Goal: Information Seeking & Learning: Find specific fact

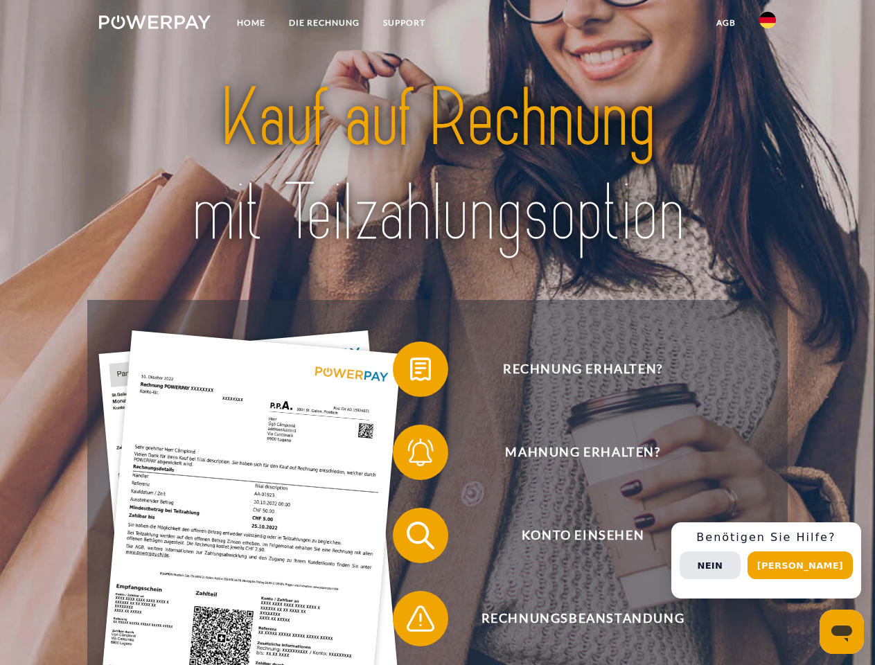
click at [155, 24] on img at bounding box center [155, 22] width 112 height 14
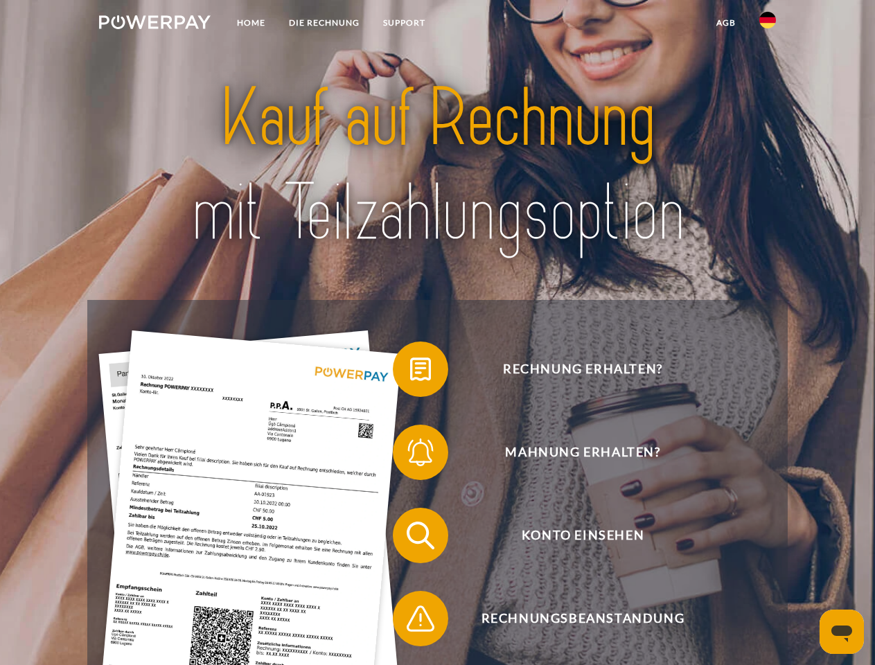
click at [768, 24] on img at bounding box center [767, 20] width 17 height 17
click at [726, 23] on link "agb" at bounding box center [726, 22] width 43 height 25
click at [410, 372] on span at bounding box center [399, 369] width 69 height 69
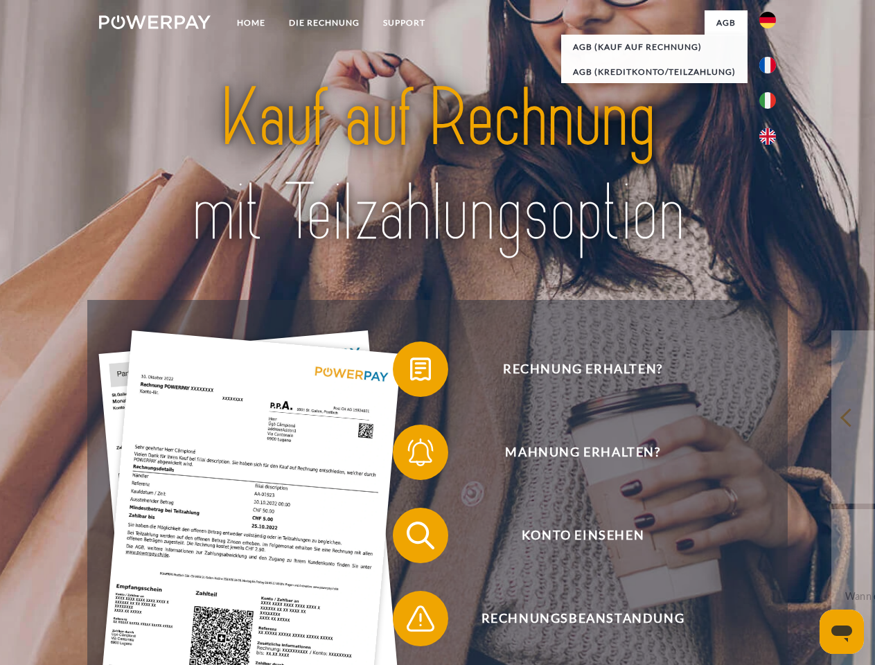
click at [410, 455] on div "Rechnung erhalten? Mahnung erhalten? Konto einsehen" at bounding box center [437, 577] width 700 height 554
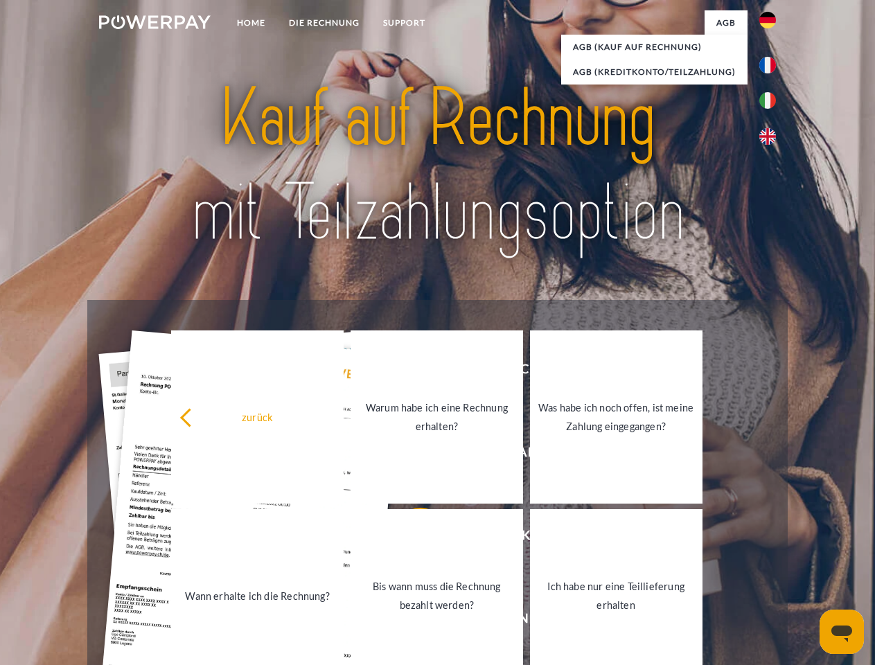
click at [410, 538] on link "Bis wann muss die Rechnung bezahlt werden?" at bounding box center [437, 595] width 173 height 173
click at [410, 622] on span at bounding box center [399, 618] width 69 height 69
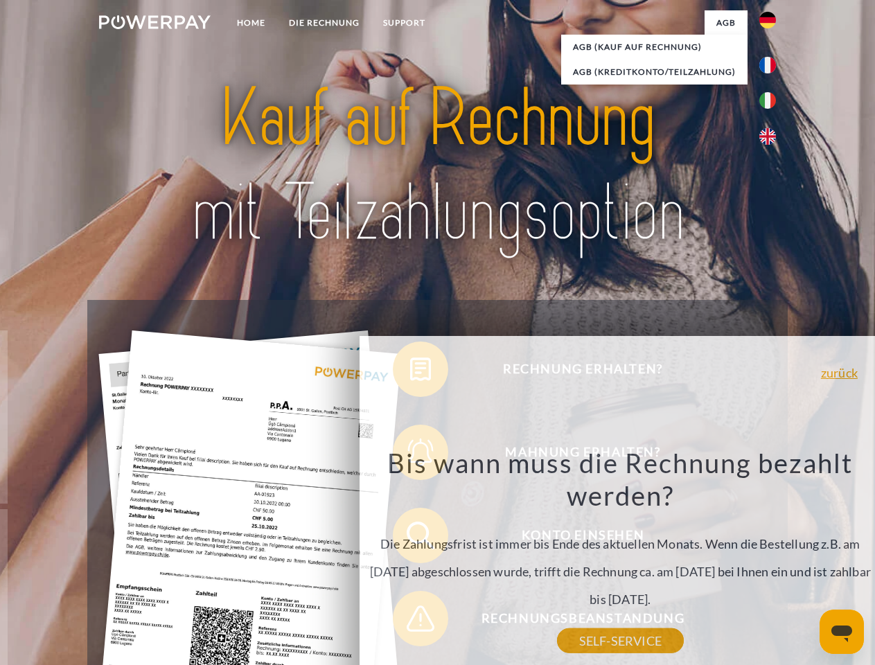
click at [771, 561] on div "Rechnung erhalten? Mahnung erhalten? Konto einsehen" at bounding box center [437, 577] width 700 height 554
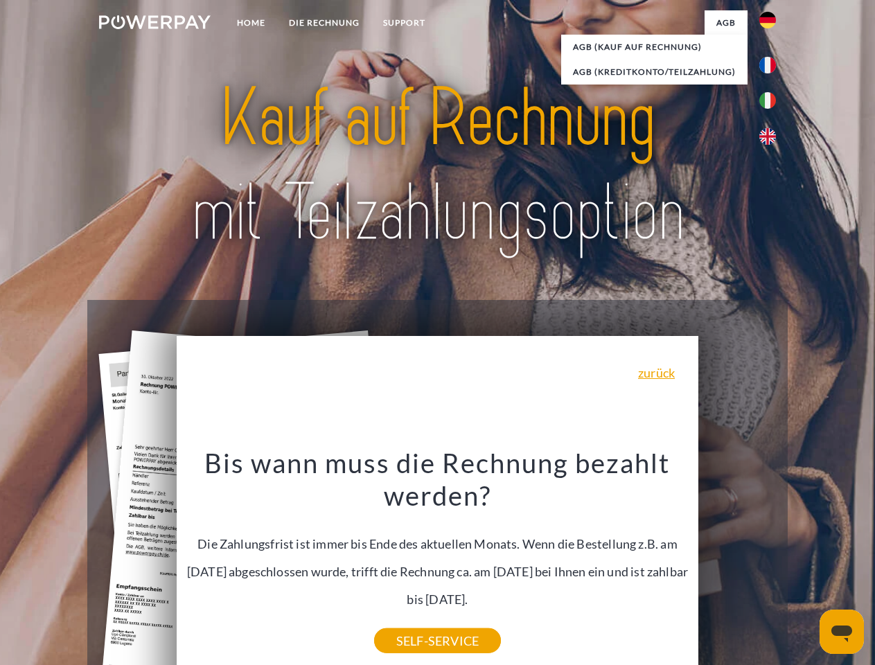
click at [737, 563] on span "Konto einsehen" at bounding box center [583, 535] width 340 height 55
click at [805, 565] on header "Home DIE RECHNUNG SUPPORT" at bounding box center [437, 478] width 875 height 957
